Goal: Check status: Check status

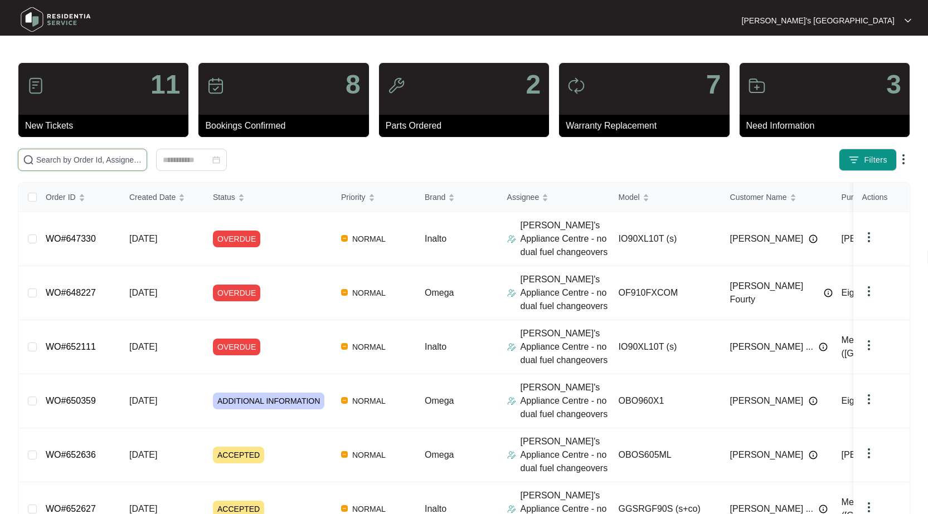
click at [134, 157] on input "text" at bounding box center [89, 160] width 106 height 12
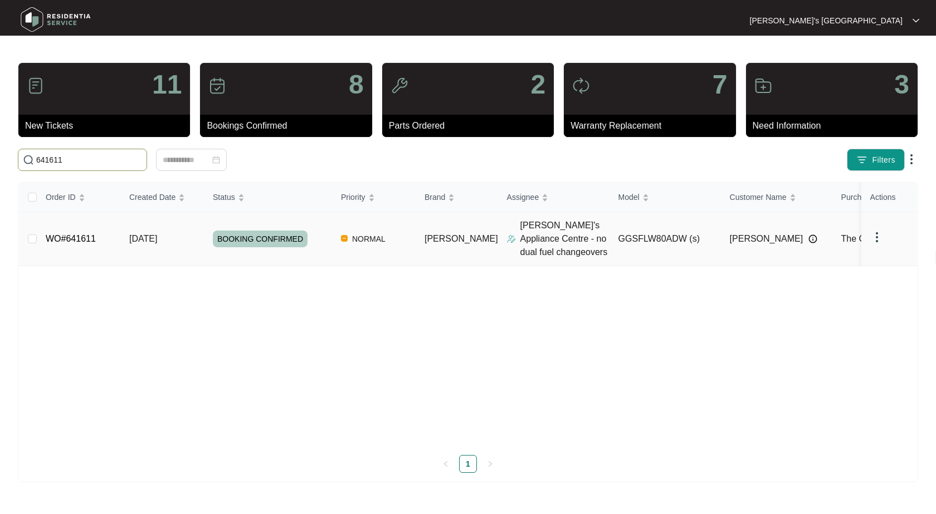
type input "641611"
click at [84, 243] on link "WO#641611" at bounding box center [71, 238] width 50 height 9
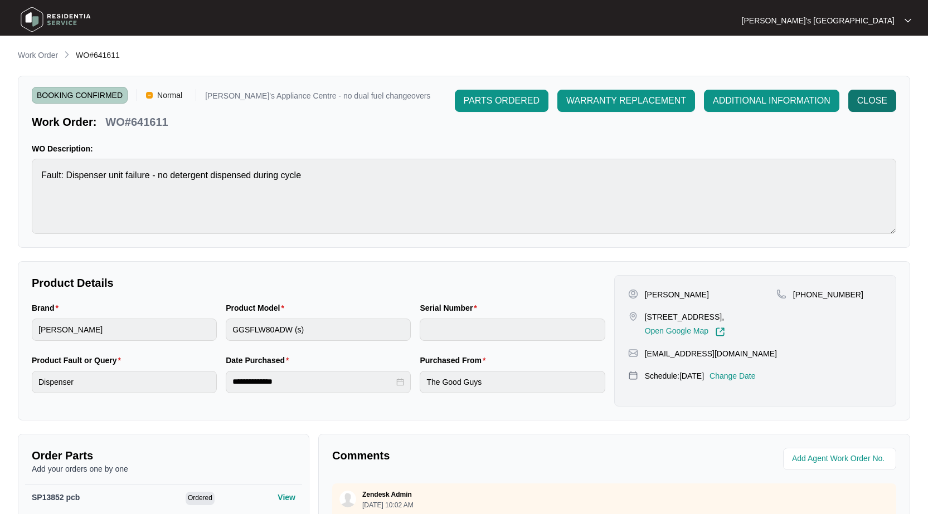
click at [864, 105] on span "CLOSE" at bounding box center [872, 100] width 30 height 13
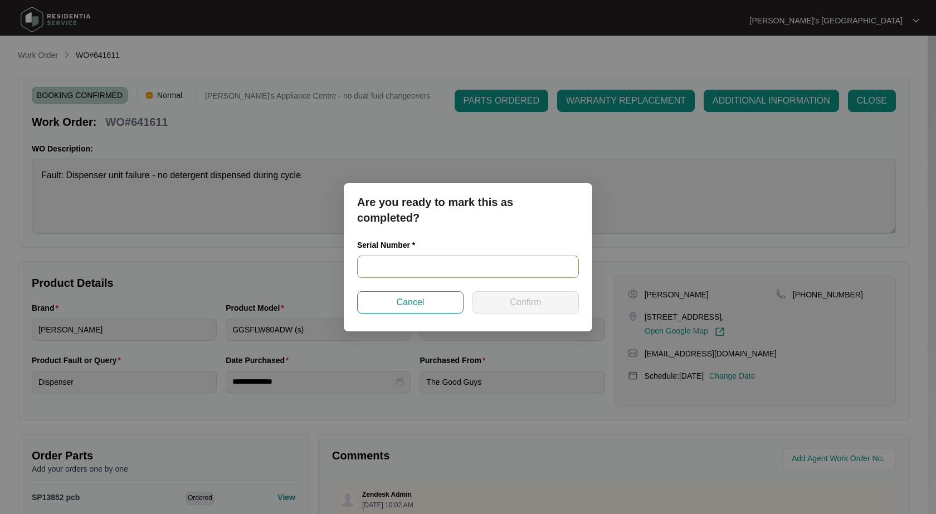
click at [479, 269] on input "text" at bounding box center [468, 267] width 222 height 22
paste input "540K334190136265R00107"
type input "540K334190136265R00107"
click at [534, 300] on span "Confirm" at bounding box center [525, 302] width 31 height 13
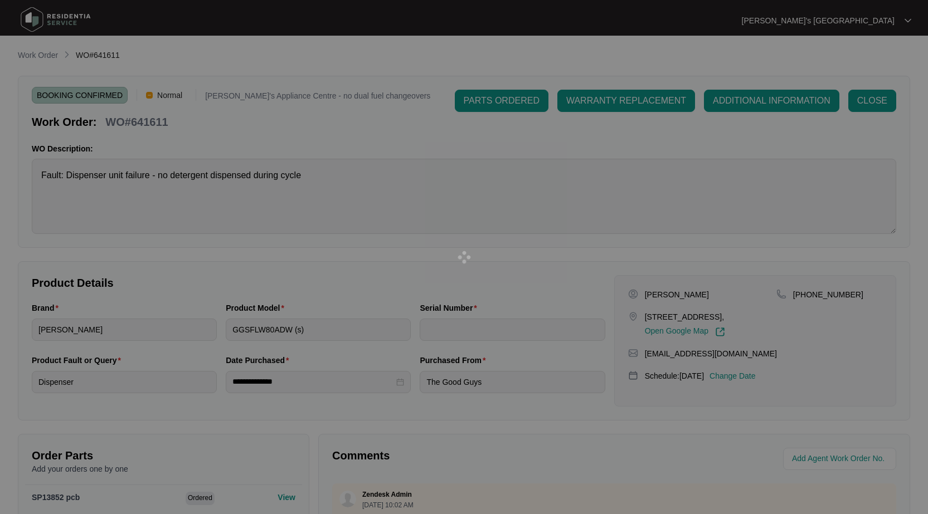
type input "540K334190136265R00107"
